Goal: Task Accomplishment & Management: Use online tool/utility

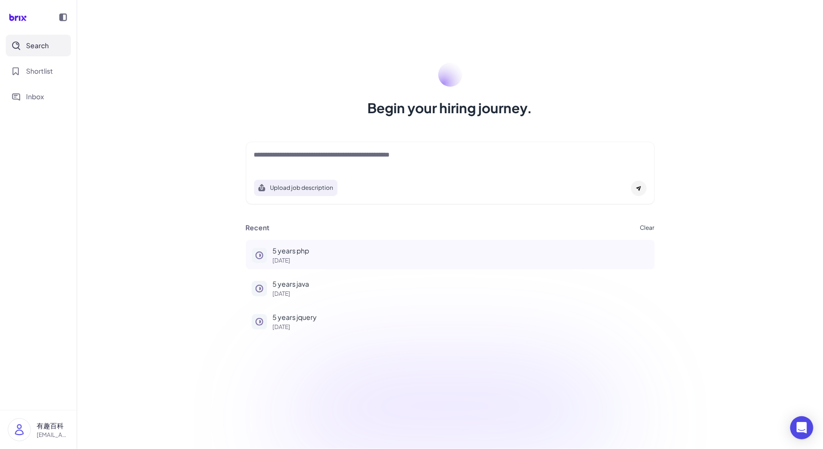
click at [302, 243] on button "5 years php 4 days ago" at bounding box center [450, 254] width 409 height 29
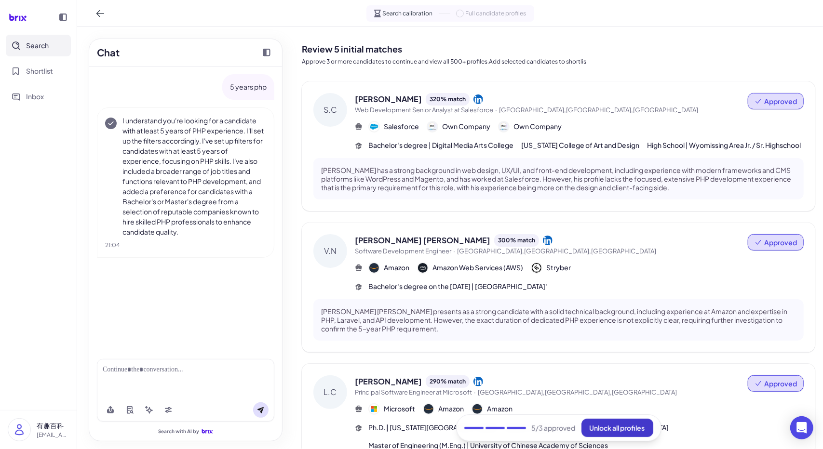
click at [635, 427] on span "Unlock all profiles" at bounding box center [617, 428] width 55 height 9
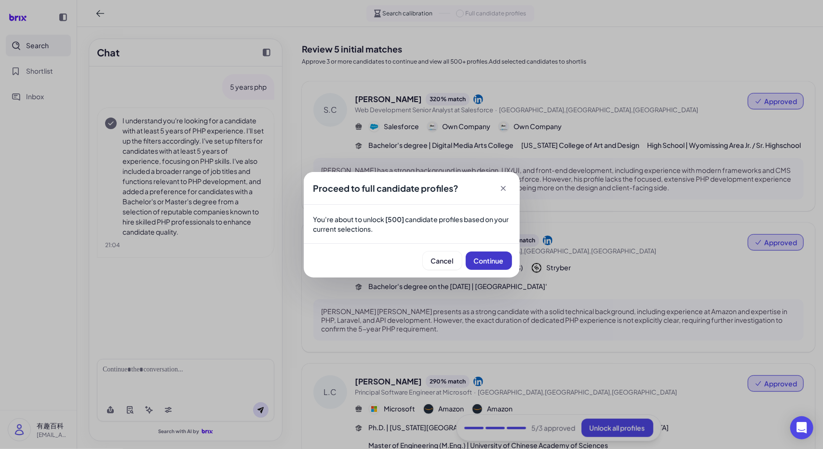
click at [488, 254] on button "Continue" at bounding box center [489, 261] width 46 height 18
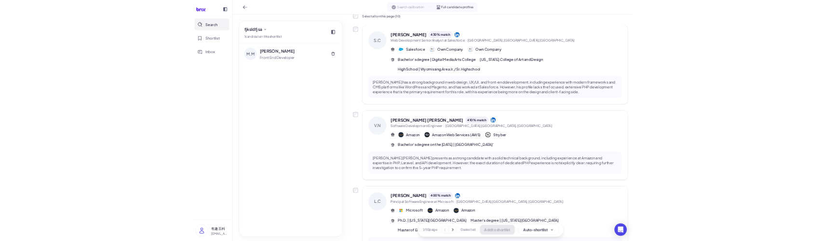
scroll to position [58, 0]
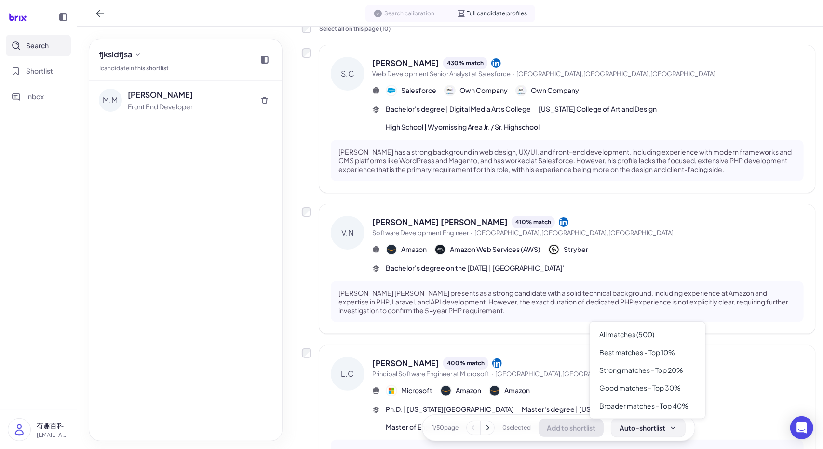
click at [649, 430] on div "Auto-shortlist" at bounding box center [648, 428] width 57 height 10
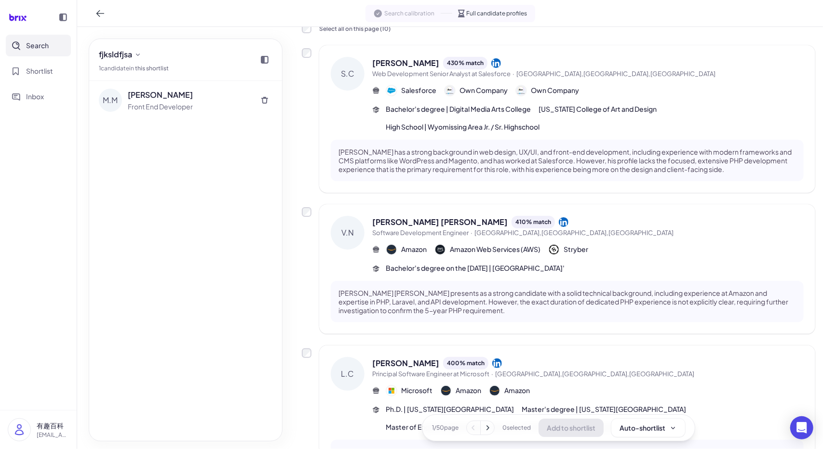
click at [641, 440] on div "1 / 50 page 0 selected Add to shortlist Auto-shortlist" at bounding box center [558, 428] width 273 height 27
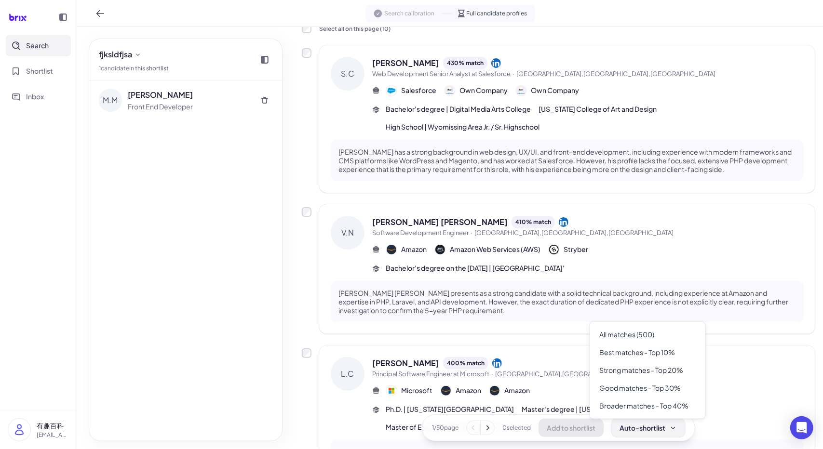
click at [642, 431] on div "Auto-shortlist" at bounding box center [648, 428] width 57 height 10
click at [650, 357] on div "Best matches - Top 10%" at bounding box center [648, 353] width 108 height 18
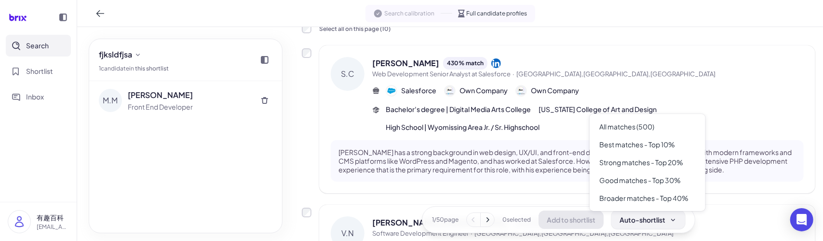
click at [635, 224] on div "Auto-shortlist" at bounding box center [648, 220] width 57 height 10
click at [661, 145] on div "Best matches - Top 10%" at bounding box center [648, 144] width 108 height 18
click at [634, 220] on div "Auto-shortlist" at bounding box center [648, 220] width 57 height 10
click at [656, 165] on div "Strong matches - Top 20%" at bounding box center [648, 162] width 108 height 18
click at [653, 179] on div "Good matches - Top 30%" at bounding box center [648, 180] width 108 height 18
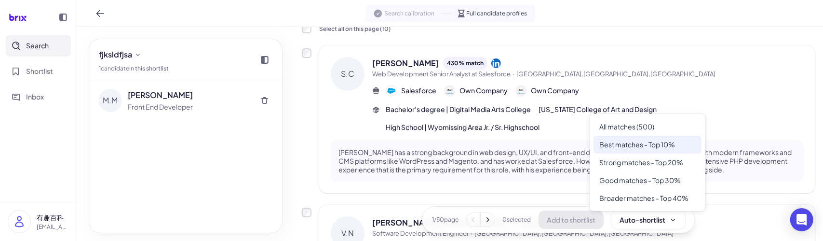
click at [664, 148] on div "Best matches - Top 10%" at bounding box center [648, 144] width 108 height 18
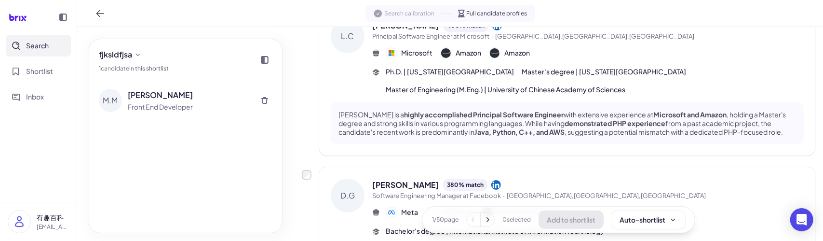
scroll to position [492, 0]
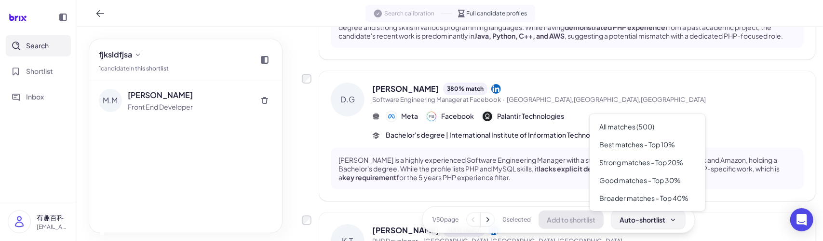
click at [664, 216] on div "Auto-shortlist" at bounding box center [648, 220] width 57 height 10
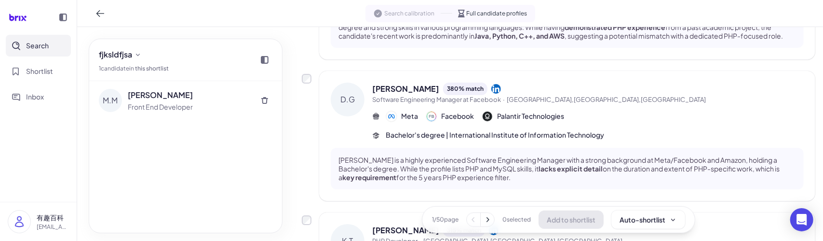
click at [310, 162] on div "D.G Deepan Gupta 380 % match Software Engineering Manager at Facebook · Menlo P…" at bounding box center [559, 136] width 514 height 130
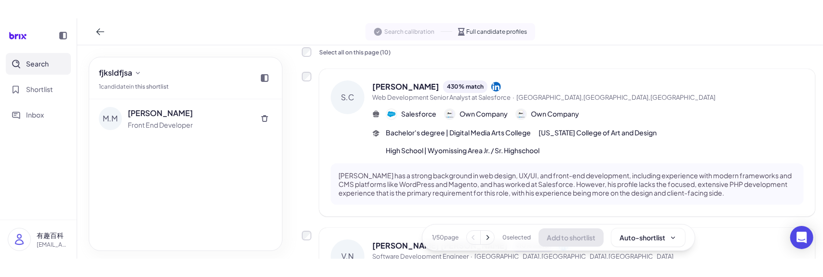
scroll to position [0, 0]
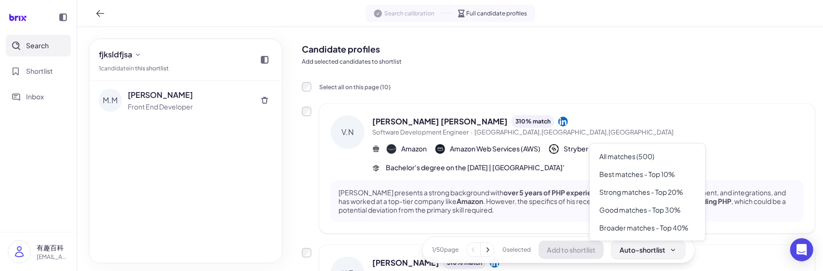
click at [651, 248] on div "Auto-shortlist" at bounding box center [648, 250] width 57 height 10
click at [666, 213] on div "Good matches - Top 30%" at bounding box center [648, 210] width 108 height 18
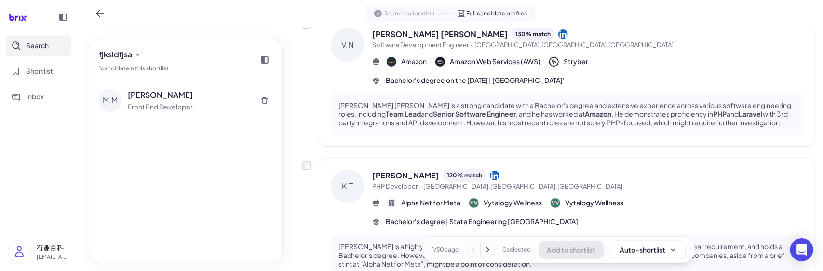
scroll to position [482, 0]
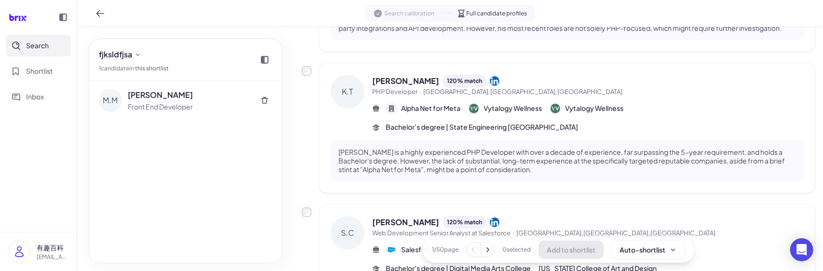
click at [484, 250] on icon at bounding box center [488, 250] width 10 height 10
click at [484, 251] on icon at bounding box center [489, 250] width 10 height 10
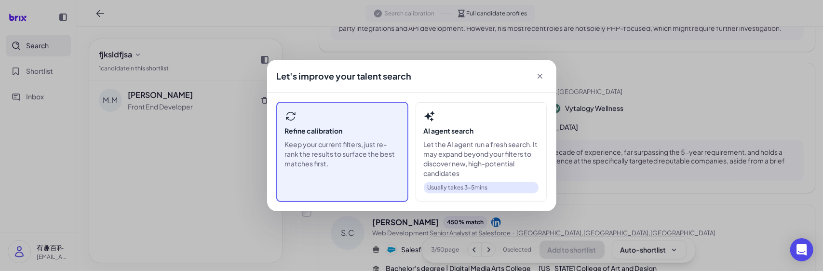
click at [355, 158] on p "Keep your current filters, just re-rank the results to surface the best matches…" at bounding box center [342, 153] width 115 height 29
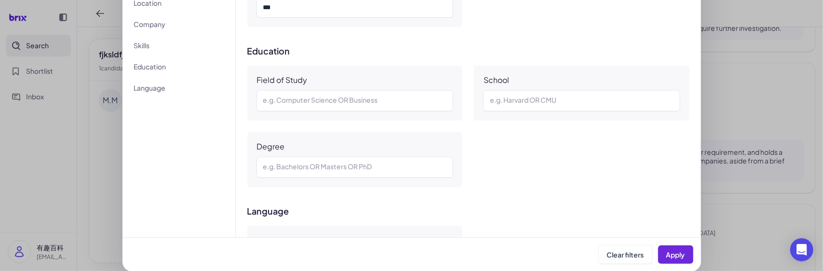
scroll to position [505, 0]
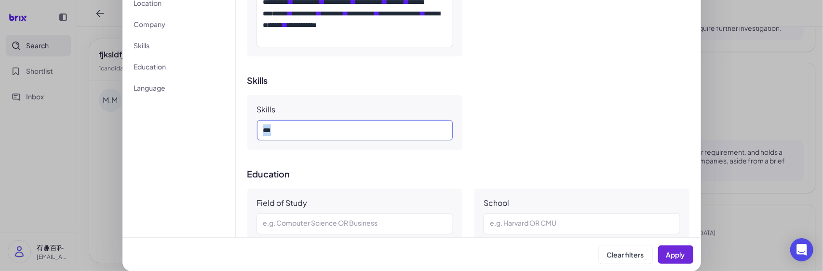
drag, startPoint x: 308, startPoint y: 124, endPoint x: 225, endPoint y: 127, distance: 83.0
click at [225, 127] on div "**********" at bounding box center [411, 102] width 579 height 270
click at [672, 251] on span "Apply" at bounding box center [675, 254] width 19 height 9
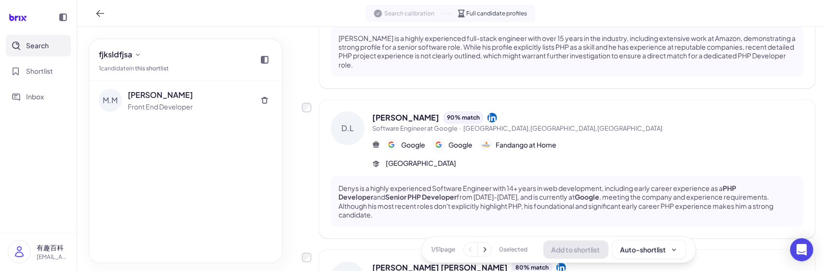
scroll to position [1287, 0]
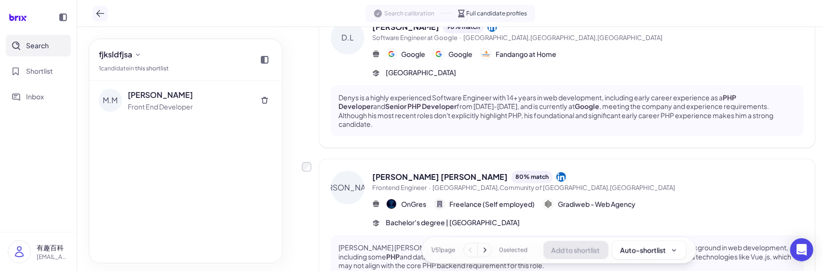
click at [100, 17] on icon at bounding box center [100, 14] width 10 height 10
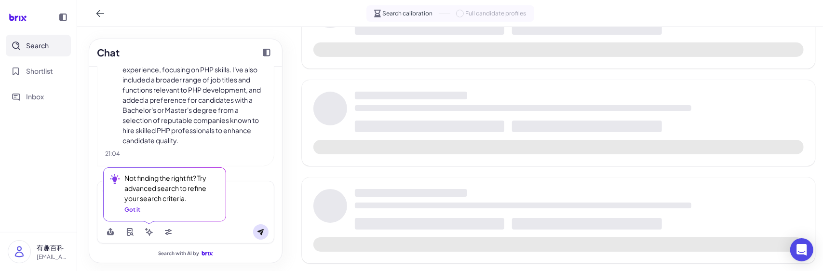
scroll to position [587, 0]
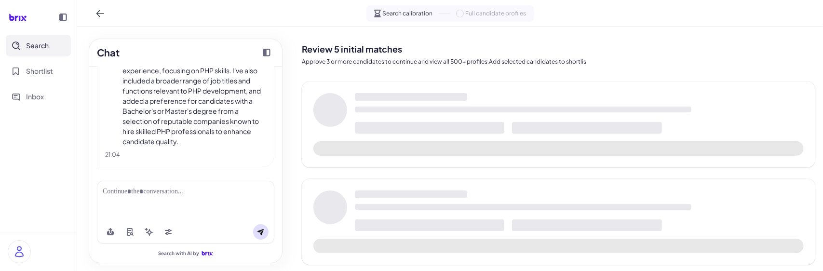
scroll to position [92, 0]
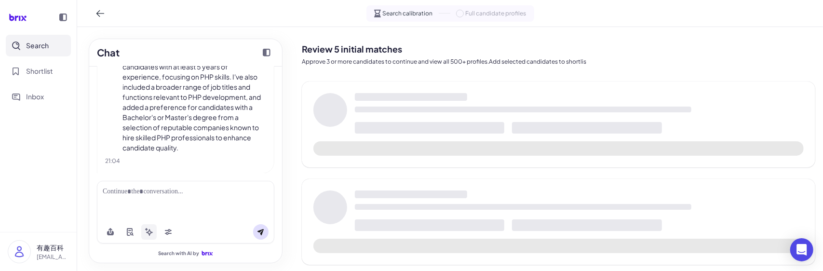
scroll to position [92, 0]
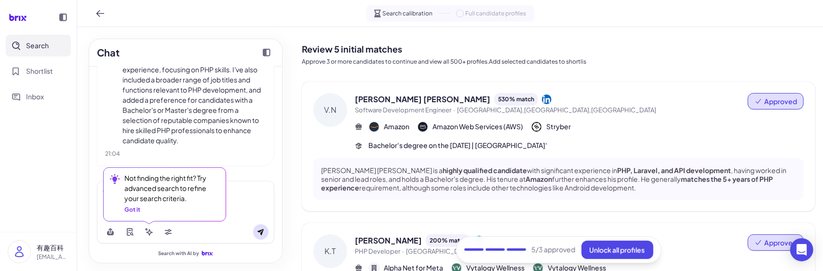
click at [133, 213] on div "Got it" at bounding box center [132, 209] width 16 height 9
click at [128, 211] on div "Got it" at bounding box center [132, 209] width 16 height 9
